Goal: Task Accomplishment & Management: Manage account settings

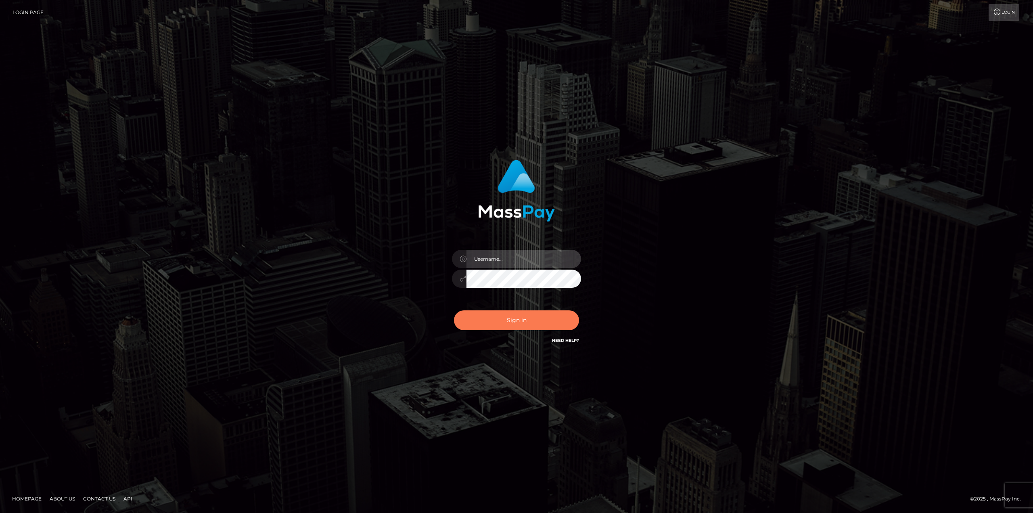
type input "[PERSON_NAME].[PERSON_NAME]"
click at [517, 321] on button "Sign in" at bounding box center [516, 320] width 125 height 20
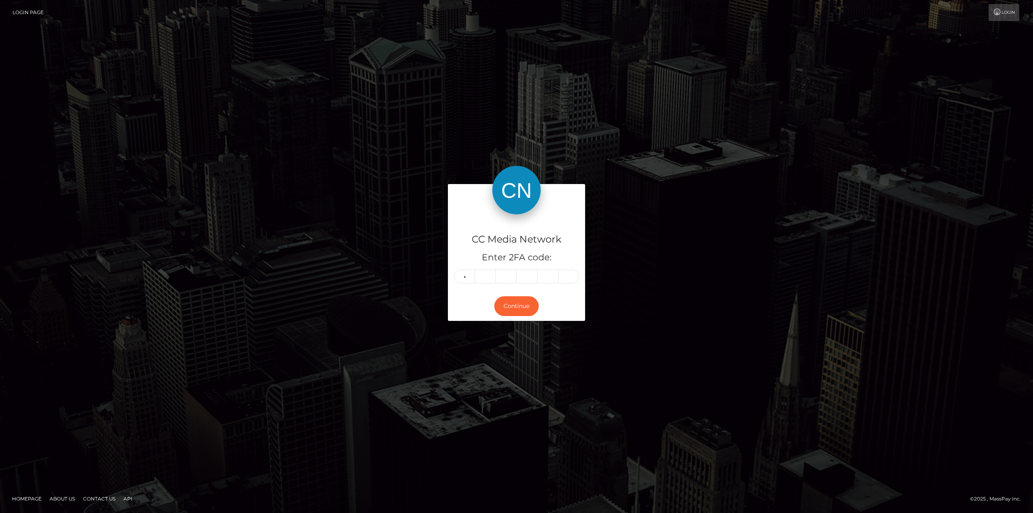
type input "1"
type input "7"
type input "4"
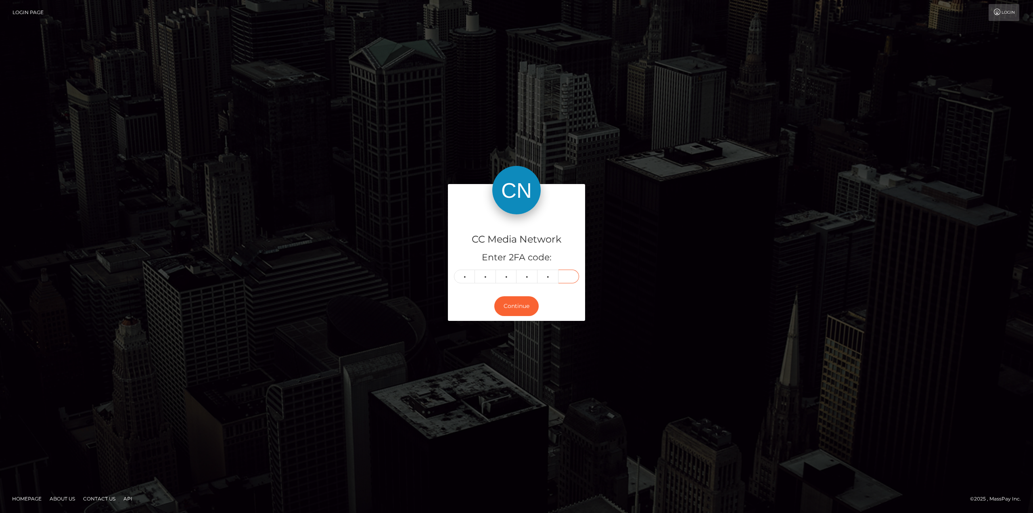
type input "4"
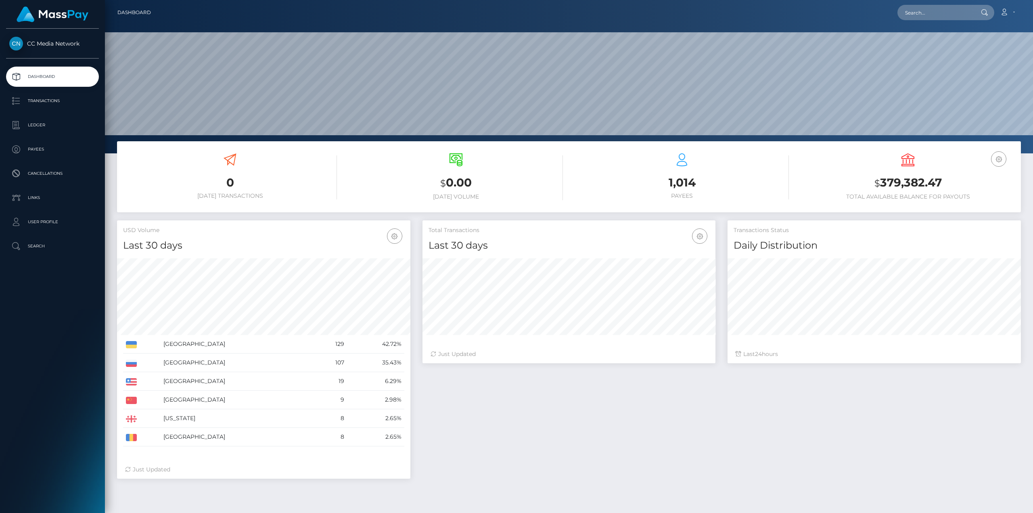
scroll to position [143, 293]
